Goal: Task Accomplishment & Management: Use online tool/utility

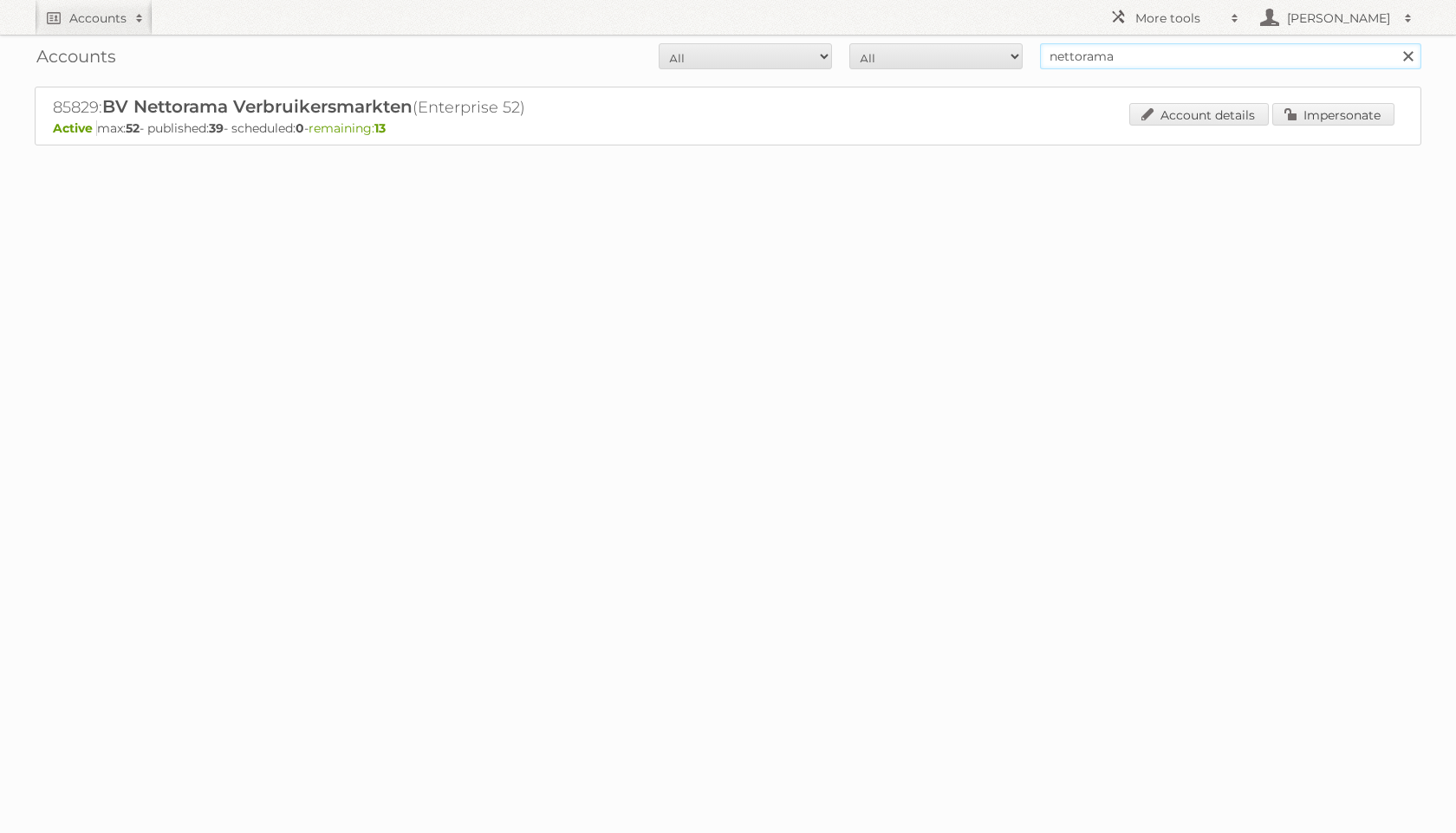
click at [1082, 51] on input "nettorama" at bounding box center [1230, 57] width 381 height 26
type input "roobol"
click at [1395, 44] on input "Search" at bounding box center [1408, 57] width 26 height 26
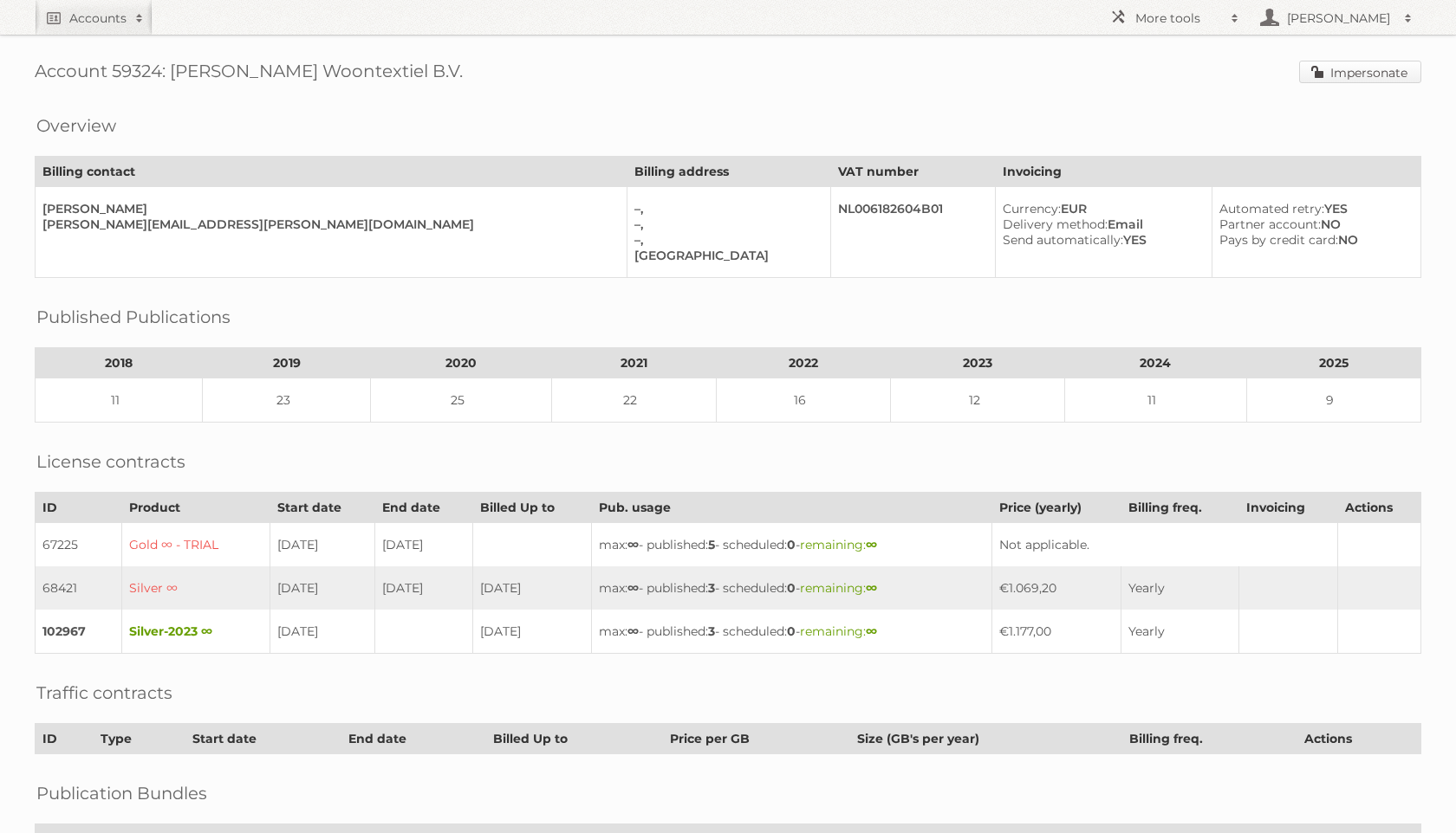
click at [1349, 66] on link "Impersonate" at bounding box center [1361, 72] width 122 height 23
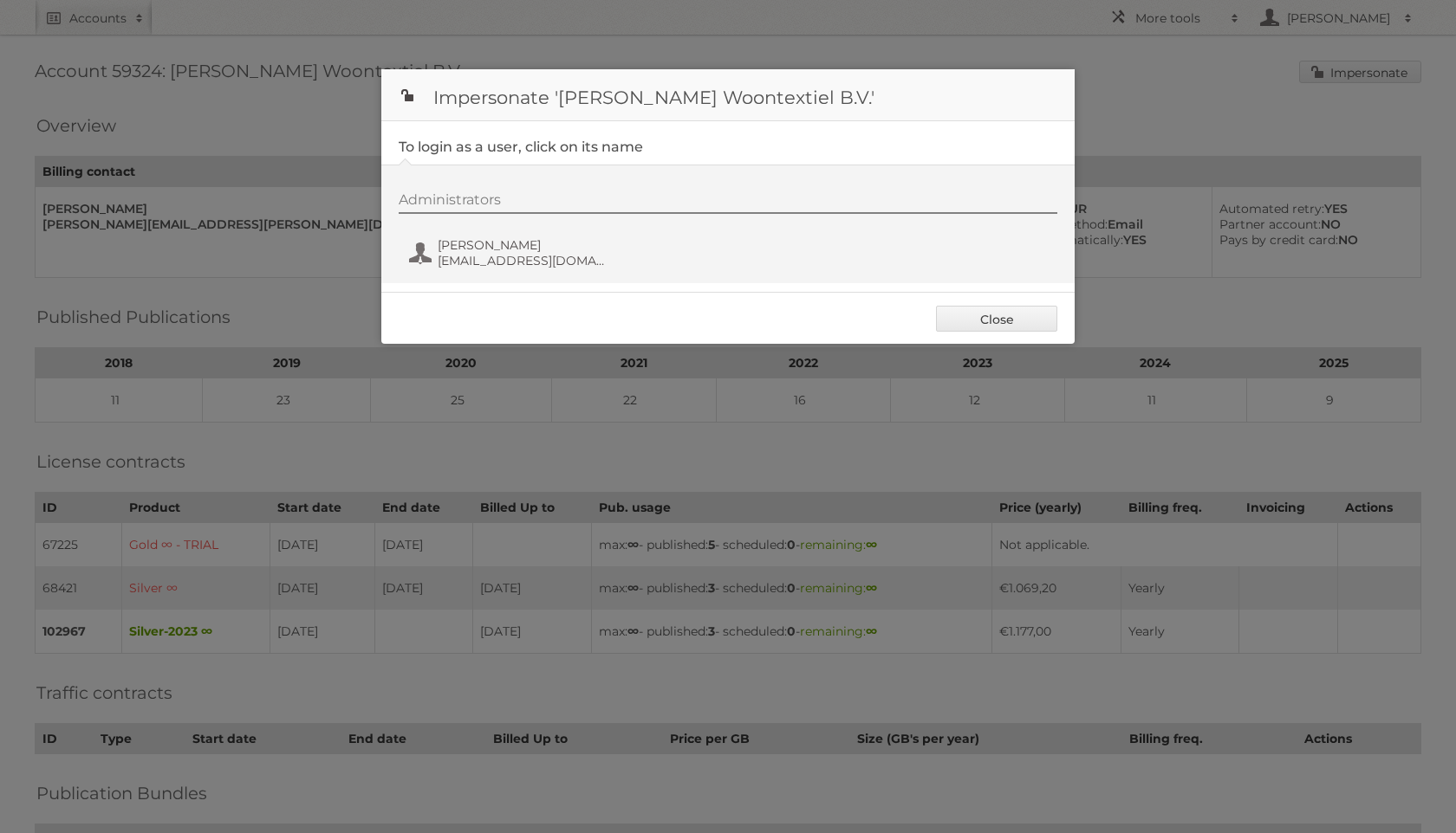
click at [465, 231] on div "Administrators [PERSON_NAME] [EMAIL_ADDRESS][DOMAIN_NAME]" at bounding box center [736, 233] width 676 height 83
click at [482, 245] on span "Janneke Schouten" at bounding box center [522, 246] width 168 height 16
